Goal: Task Accomplishment & Management: Manage account settings

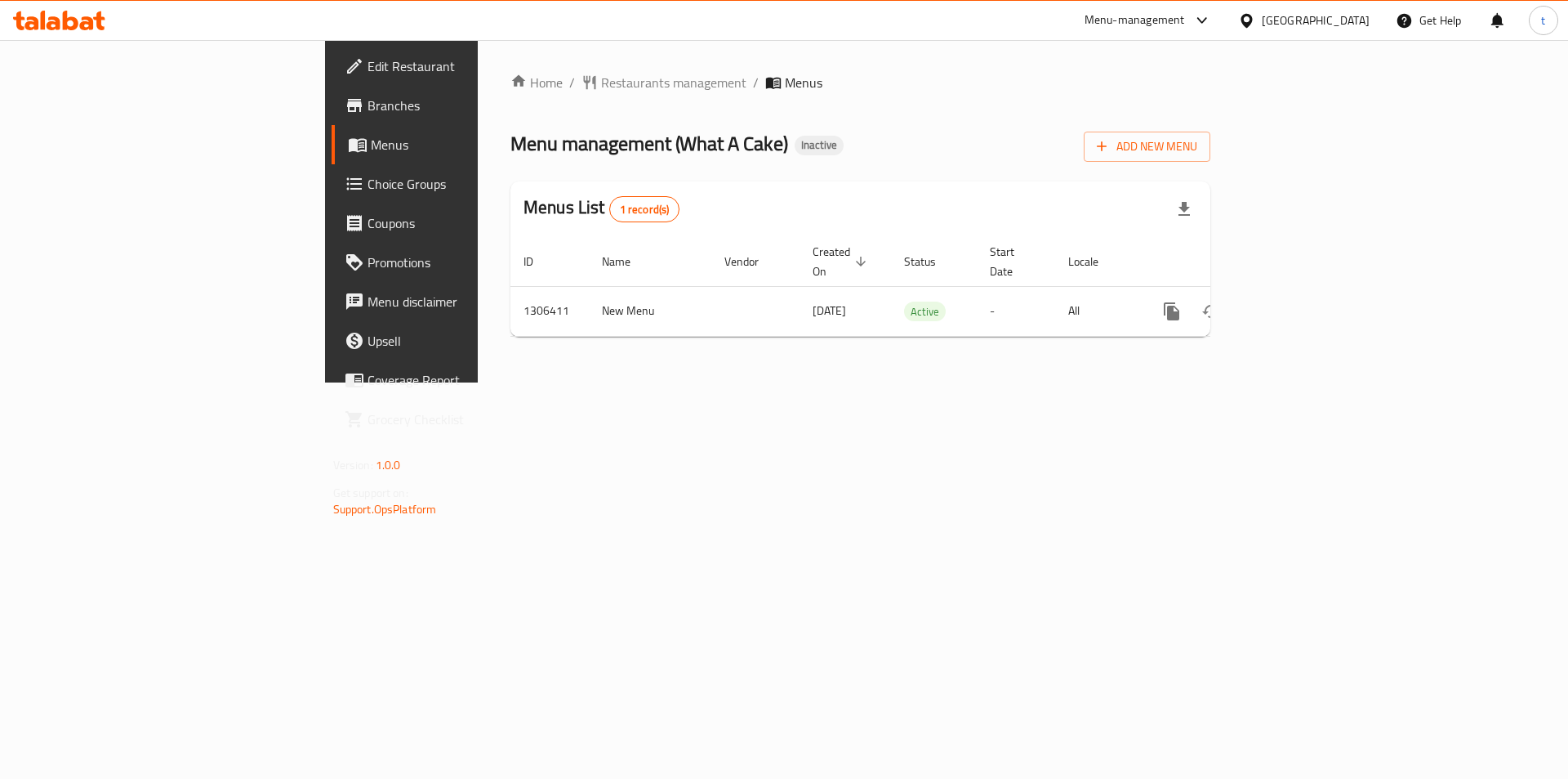
click at [368, 66] on span "Edit Restaurant" at bounding box center [471, 66] width 207 height 20
click at [368, 108] on span "Branches" at bounding box center [471, 106] width 207 height 20
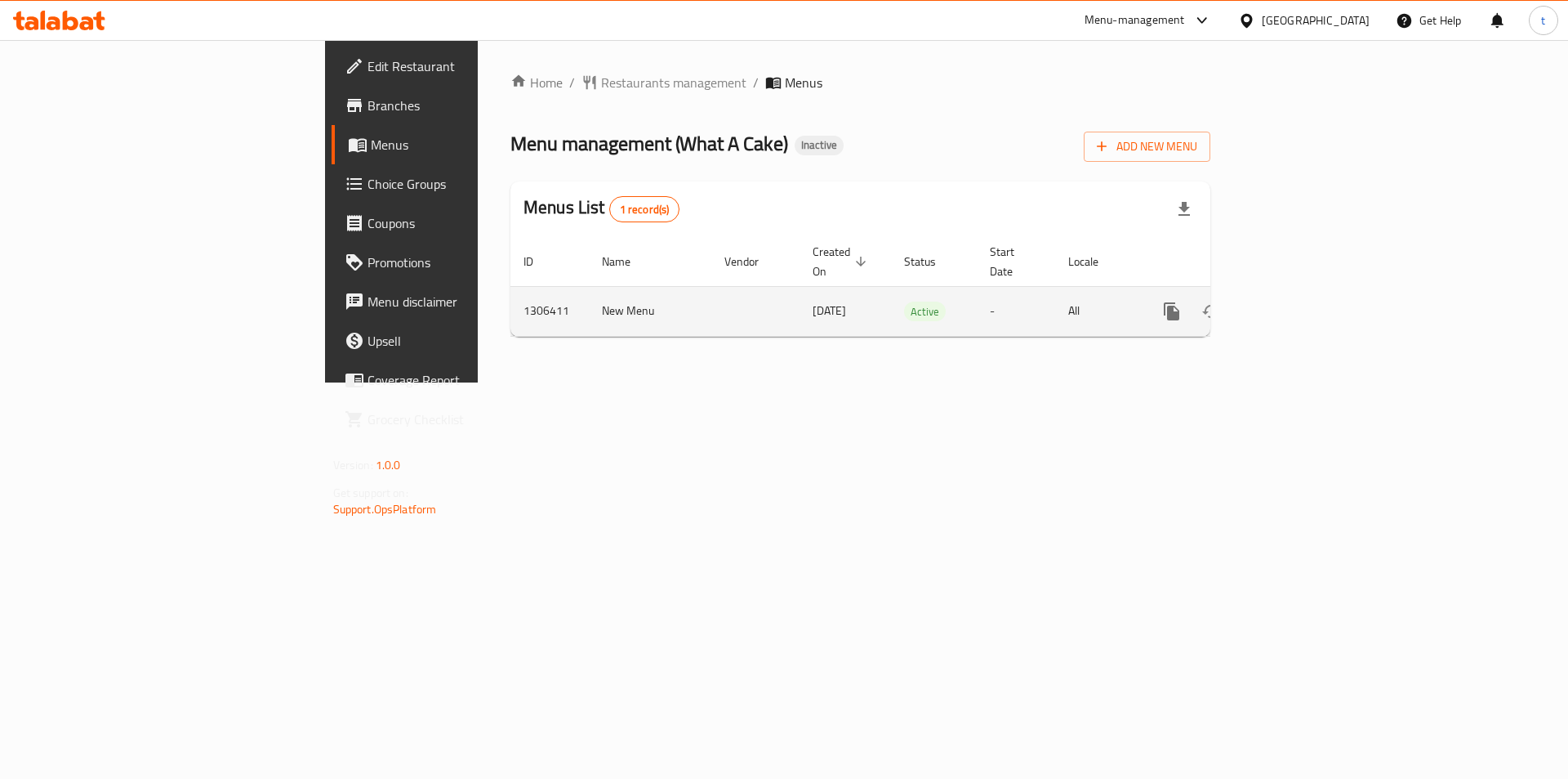
click at [1299, 302] on icon "enhanced table" at bounding box center [1289, 312] width 20 height 20
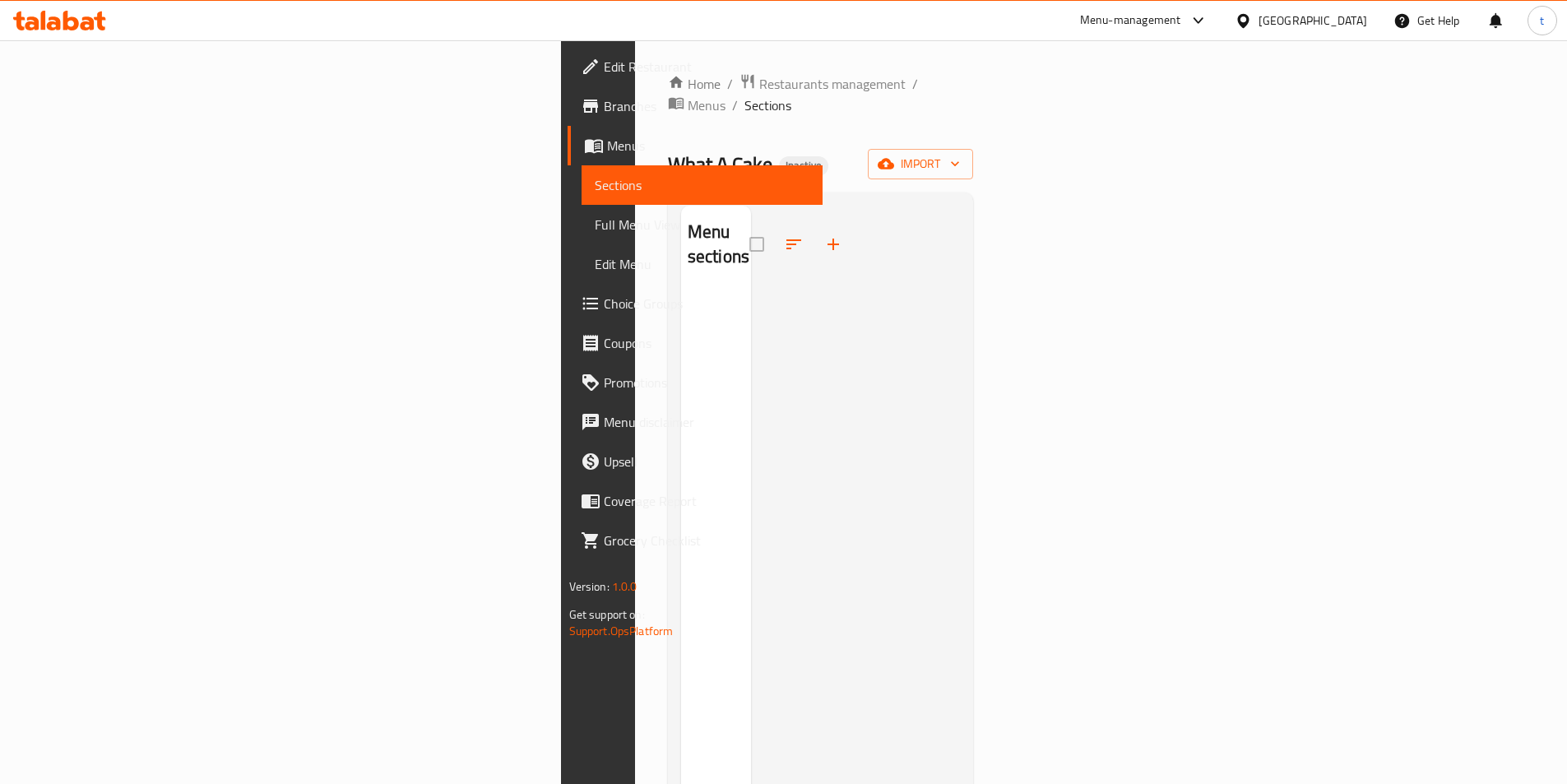
click at [595, 186] on span "Sections" at bounding box center [702, 185] width 214 height 20
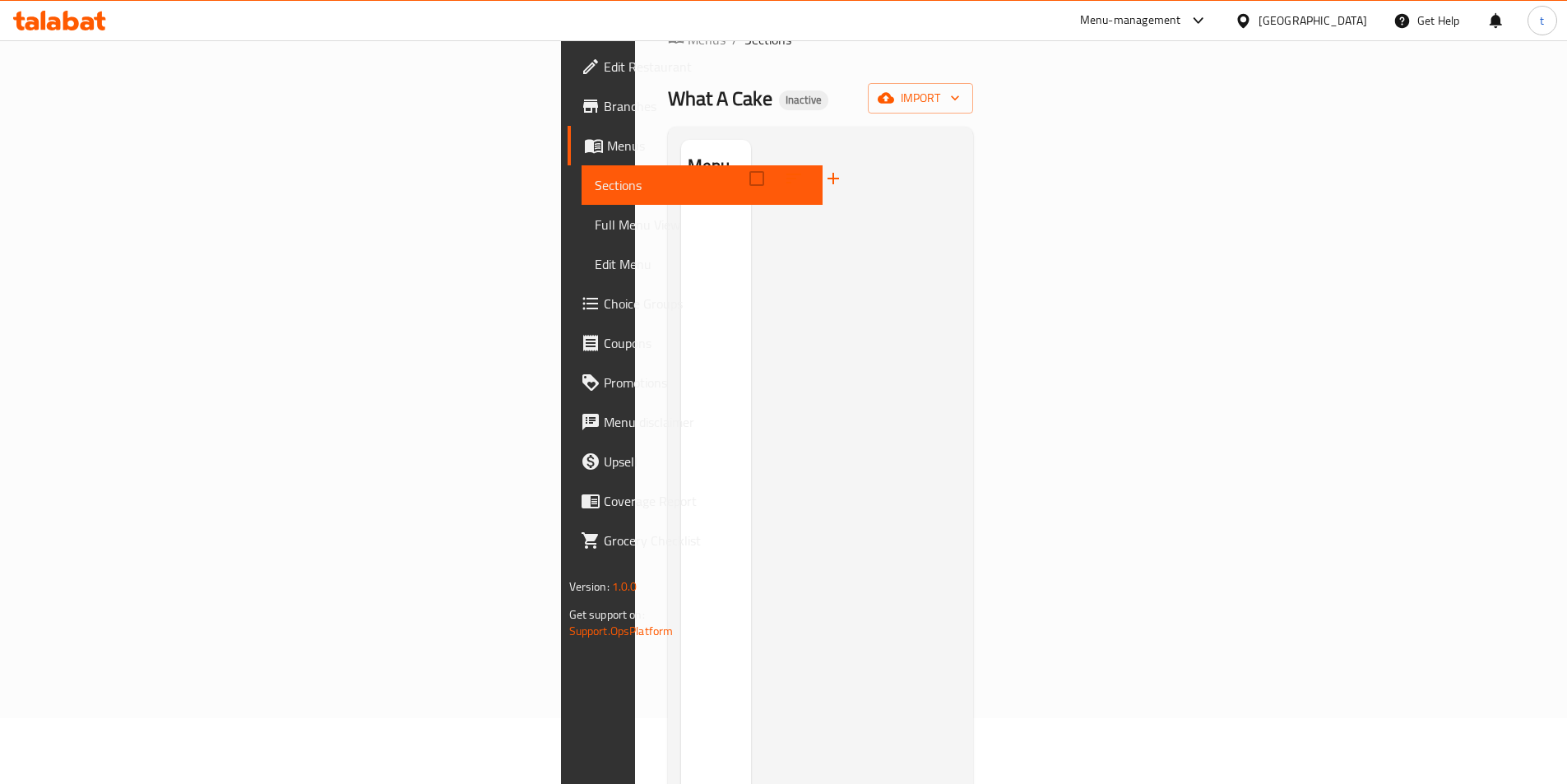
click at [607, 151] on span "Menus" at bounding box center [708, 146] width 203 height 20
